Goal: Task Accomplishment & Management: Complete application form

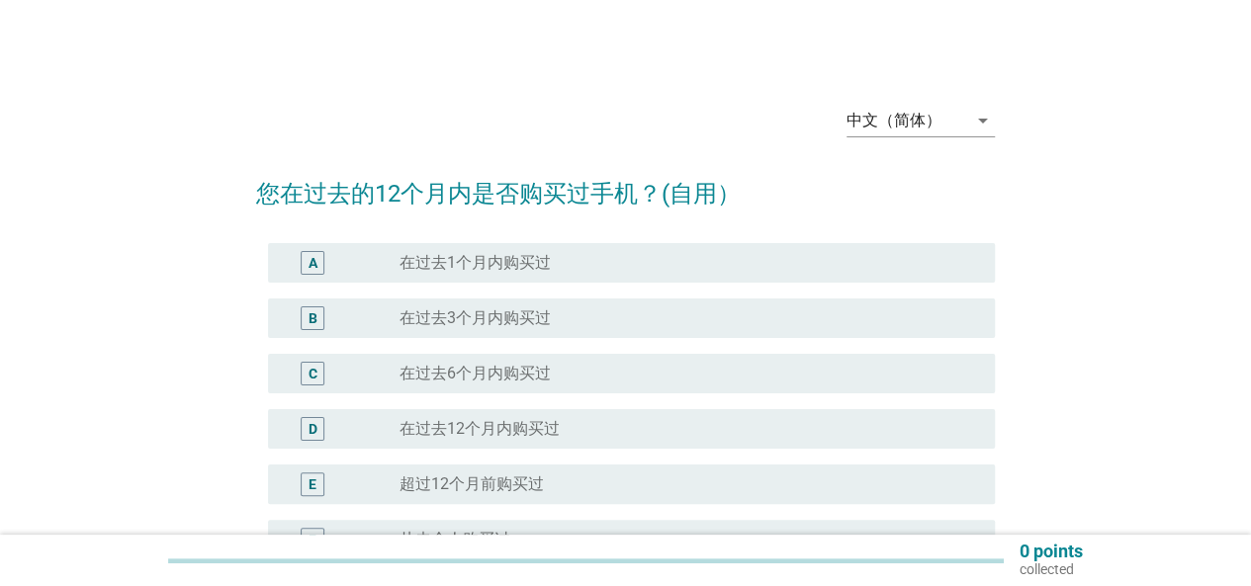
click at [1009, 530] on div "中文（简体） arrow_drop_down 您在过去的12个月内是否购买过手机？(自用） A radio_button_unchecked 在过去1个月内购…" at bounding box center [625, 383] width 770 height 621
click at [1007, 527] on div "中文（简体） arrow_drop_down 您在过去的12个月内是否购买过手机？(自用） A radio_button_unchecked 在过去1个月内购…" at bounding box center [625, 383] width 770 height 621
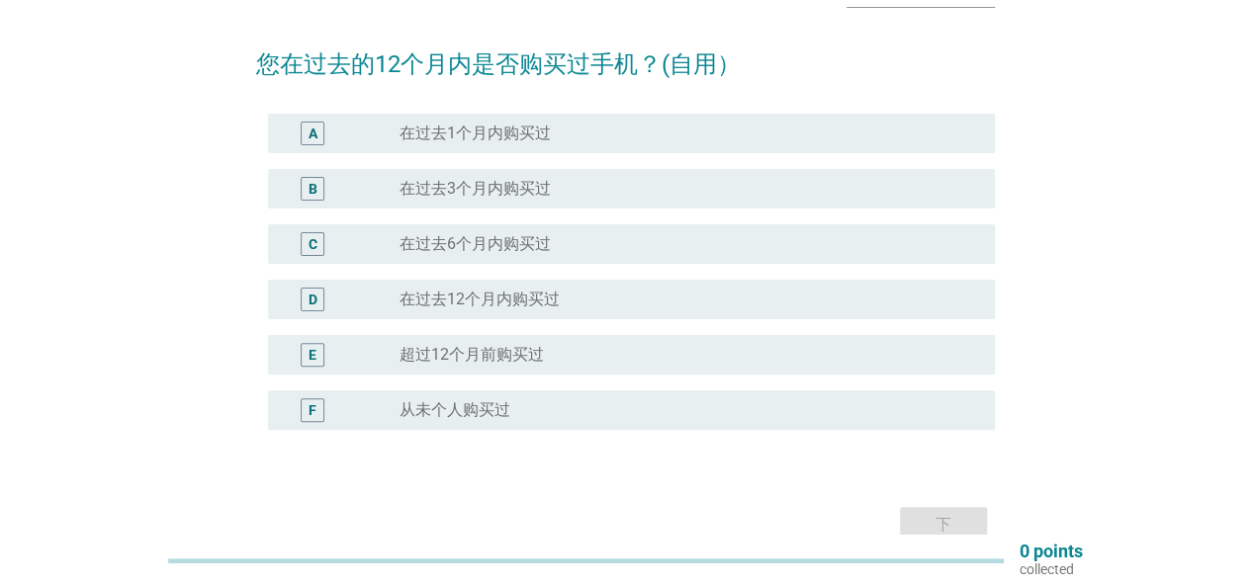
scroll to position [99, 0]
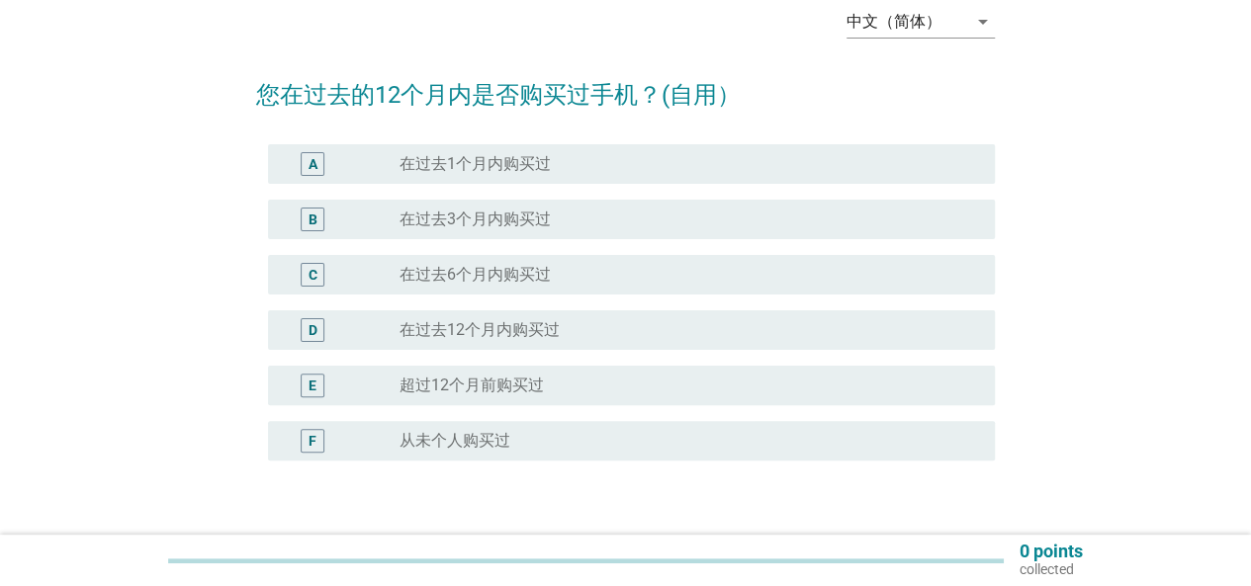
click at [502, 394] on label "超过12个月前购买过" at bounding box center [471, 386] width 144 height 20
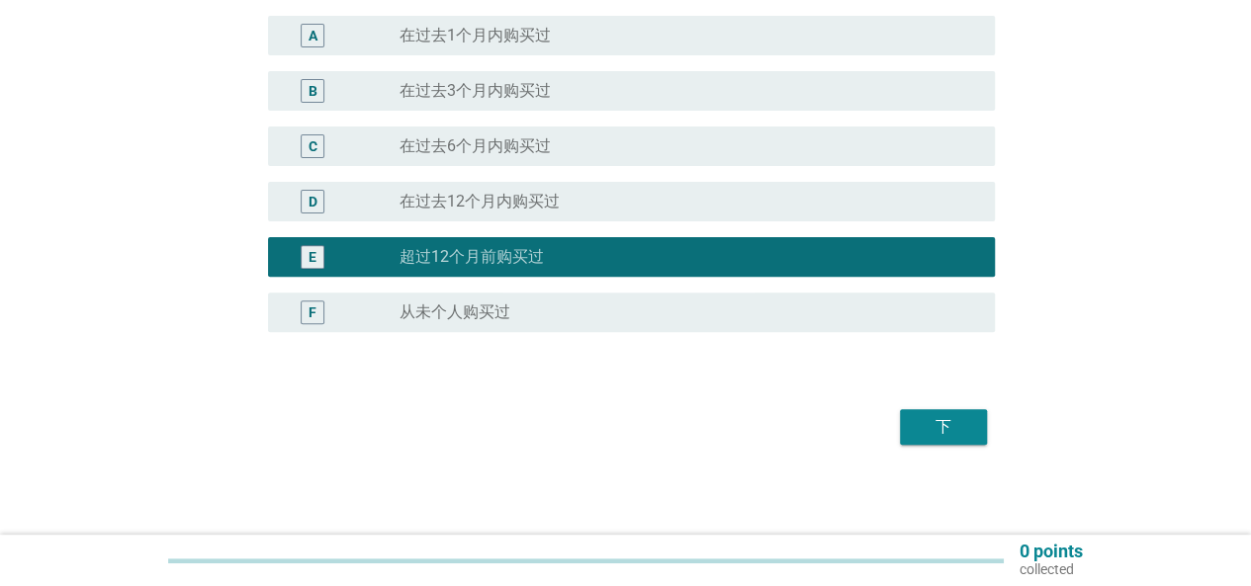
scroll to position [231, 0]
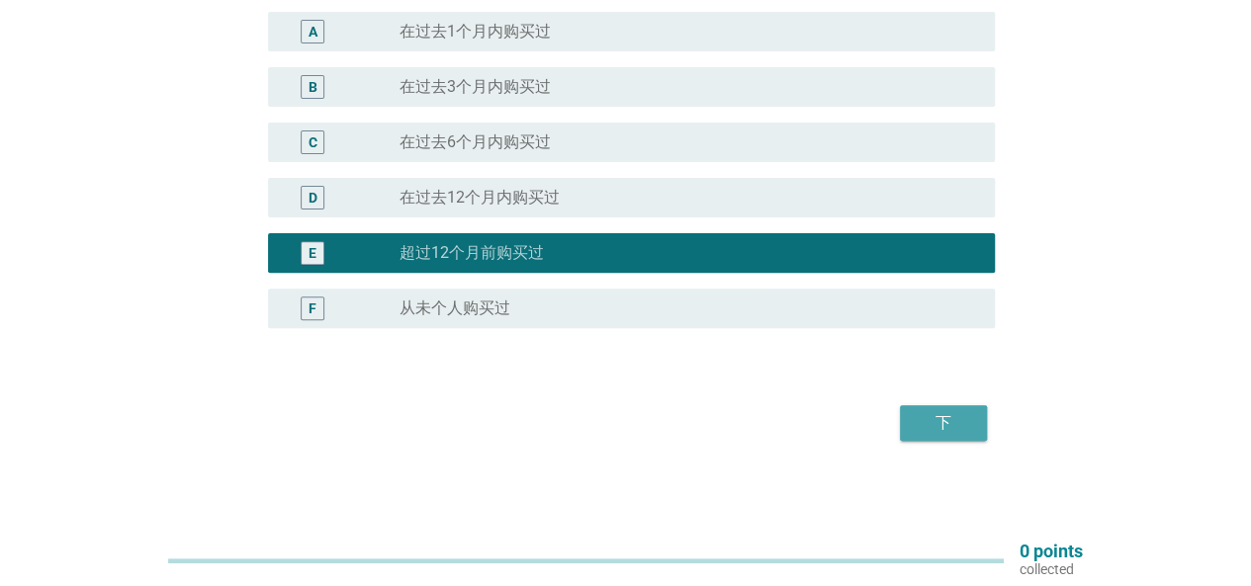
click at [941, 434] on button "下" at bounding box center [943, 423] width 87 height 36
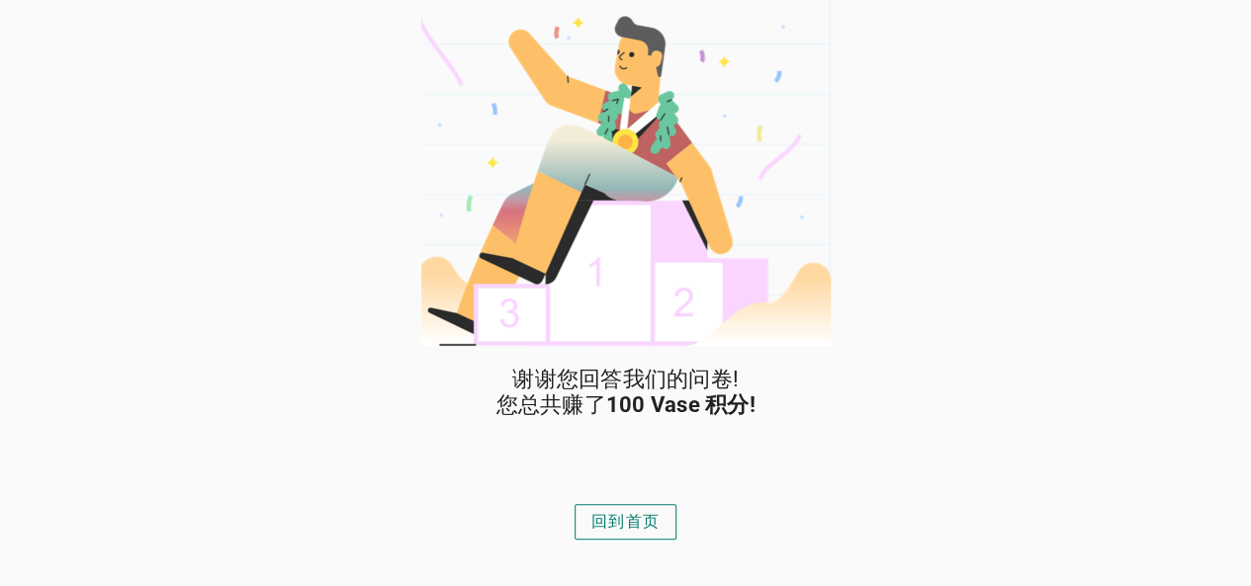
drag, startPoint x: 621, startPoint y: 518, endPoint x: 653, endPoint y: 505, distance: 34.2
click at [623, 518] on div "回到首页" at bounding box center [625, 522] width 68 height 24
